Goal: Use online tool/utility: Use online tool/utility

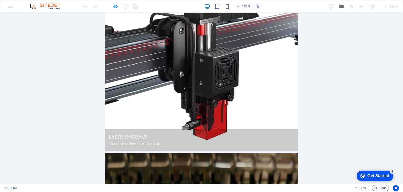
scroll to position [322, 0]
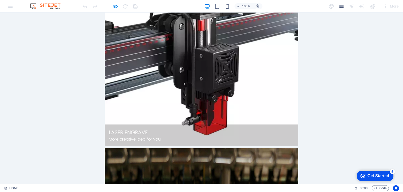
click at [377, 175] on div "Get Started" at bounding box center [378, 176] width 22 height 5
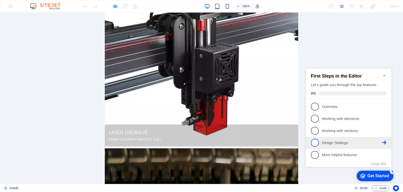
click at [317, 143] on span "4" at bounding box center [314, 143] width 8 height 8
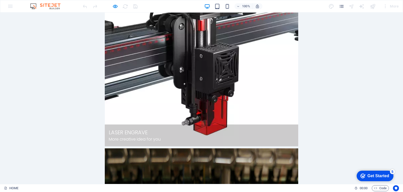
click at [378, 174] on div "Get Started" at bounding box center [378, 176] width 22 height 5
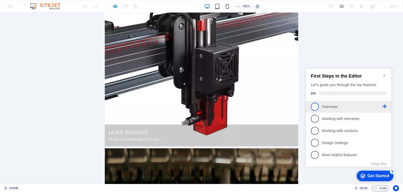
click at [315, 104] on span "1" at bounding box center [314, 107] width 8 height 8
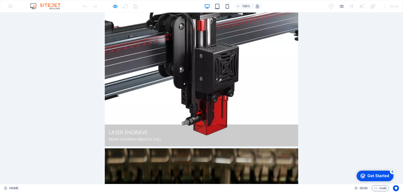
scroll to position [0, 0]
click at [389, 179] on div "Get Started" at bounding box center [378, 176] width 22 height 5
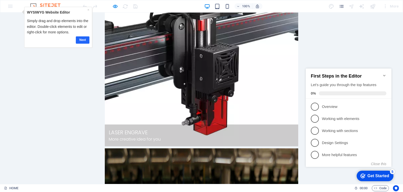
click at [80, 39] on link "Next" at bounding box center [82, 39] width 14 height 7
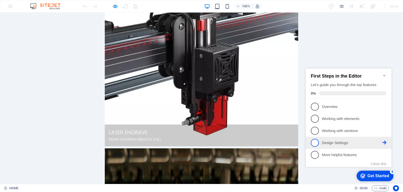
click at [383, 143] on icon at bounding box center [384, 143] width 4 height 4
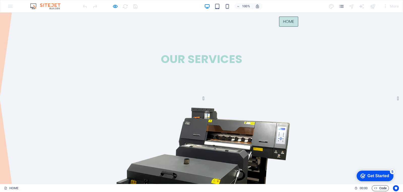
click at [382, 190] on span "Code" at bounding box center [380, 189] width 13 height 6
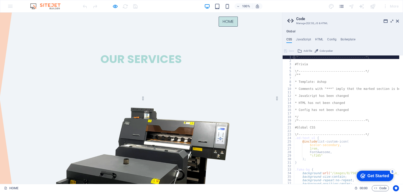
click at [391, 21] on icon at bounding box center [391, 21] width 0 height 4
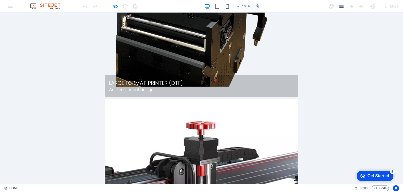
scroll to position [176, 0]
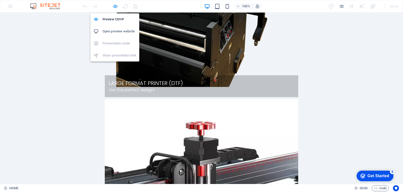
click at [114, 5] on icon "button" at bounding box center [115, 7] width 6 height 6
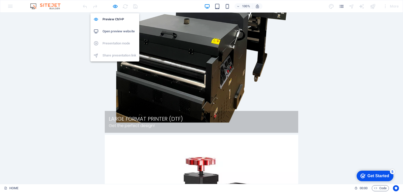
scroll to position [212, 0]
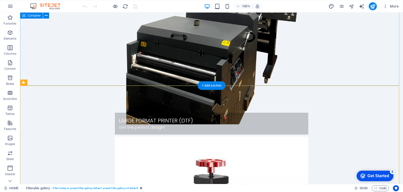
scroll to position [187, 0]
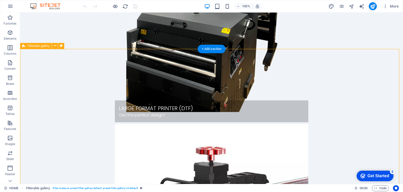
click at [54, 47] on icon at bounding box center [55, 45] width 3 height 5
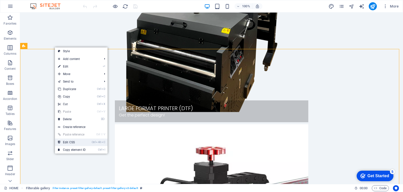
click at [72, 142] on link "Ctrl Alt C Edit CSS" at bounding box center [72, 143] width 34 height 8
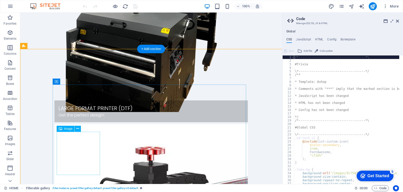
type textarea "@include filter-gallery-v3("
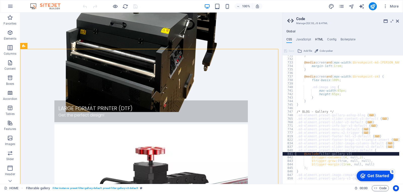
click at [317, 39] on h4 "HTML" at bounding box center [319, 41] width 8 height 6
type textarea "{{content}}"
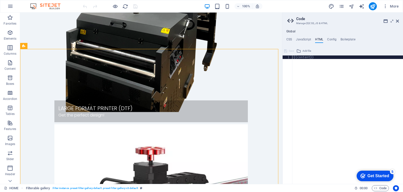
click at [330, 90] on div "{{content}}" at bounding box center [347, 124] width 110 height 136
click at [321, 115] on div "{{content}}" at bounding box center [347, 124] width 110 height 136
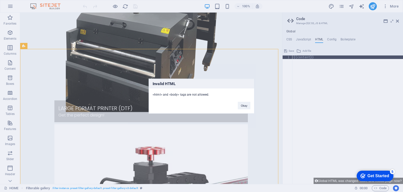
click at [357, 142] on div "Invalid HTML <html> and <body> tags are not allowed. Okay" at bounding box center [201, 96] width 403 height 192
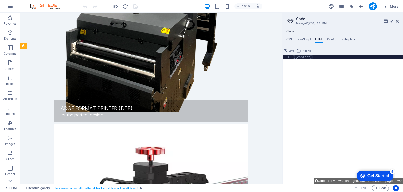
click at [328, 99] on div "{{content}}" at bounding box center [347, 124] width 110 height 136
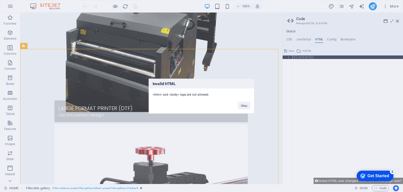
drag, startPoint x: 327, startPoint y: 99, endPoint x: 325, endPoint y: 108, distance: 9.3
click at [327, 103] on div "Invalid HTML <html> and <body> tags are not allowed. Okay" at bounding box center [201, 96] width 403 height 192
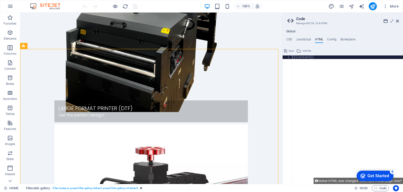
click at [310, 90] on div "{{content}}" at bounding box center [347, 124] width 110 height 136
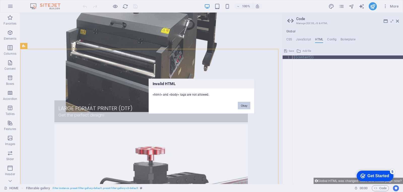
click at [240, 104] on button "Okay" at bounding box center [243, 106] width 13 height 8
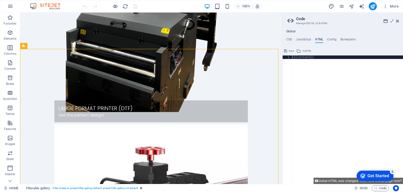
click at [340, 81] on div "{{content}}" at bounding box center [347, 124] width 110 height 136
click at [317, 59] on div "{{content}}" at bounding box center [347, 124] width 110 height 136
click at [290, 41] on h4 "CSS" at bounding box center [289, 41] width 6 height 6
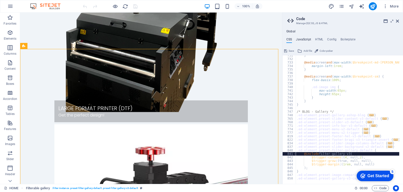
click at [302, 40] on h4 "JavaScript" at bounding box center [303, 41] width 15 height 6
type textarea "/* JS for preset "Menu V2" */"
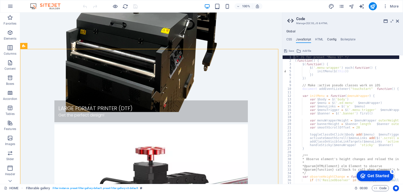
click at [330, 38] on h4 "Config" at bounding box center [331, 41] width 9 height 6
type textarea "$color-background: #F0F4F8;"
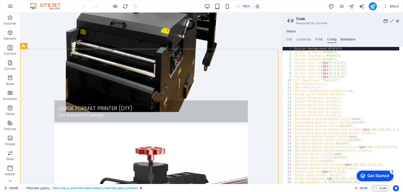
click at [346, 42] on h4 "Boilerplate" at bounding box center [347, 41] width 15 height 6
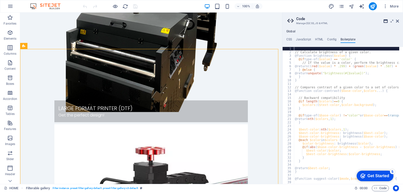
click at [385, 21] on icon at bounding box center [385, 21] width 4 height 4
